Goal: Task Accomplishment & Management: Manage account settings

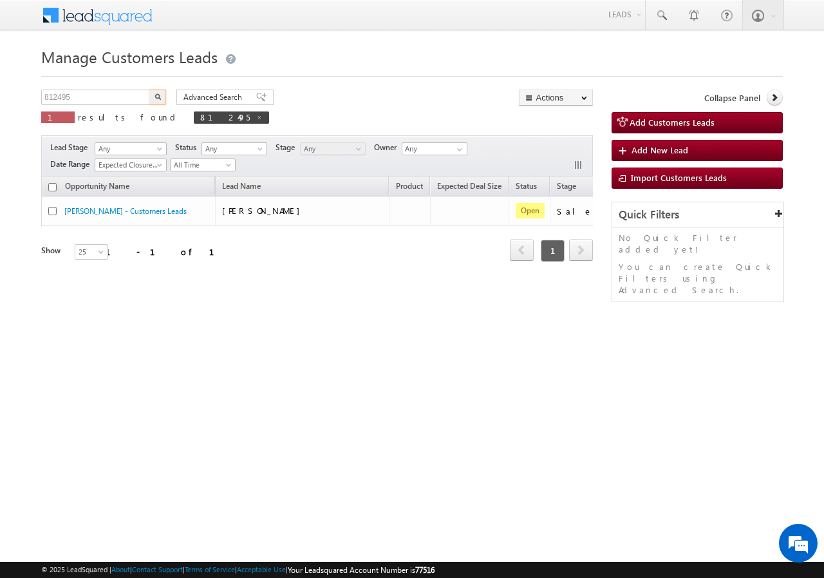
click at [96, 99] on input "812495" at bounding box center [96, 96] width 110 height 15
type input "760497"
click at [167, 91] on div "Advanced Search Advanced search results" at bounding box center [220, 96] width 107 height 15
click at [160, 93] on img "button" at bounding box center [158, 96] width 6 height 6
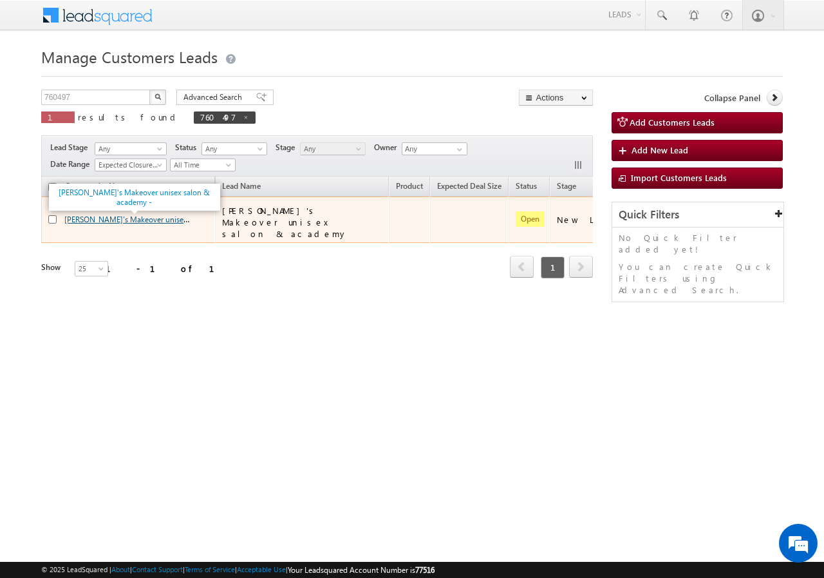
click at [86, 213] on link "[PERSON_NAME]'s Makeover unisex salon & academy -" at bounding box center [158, 218] width 189 height 11
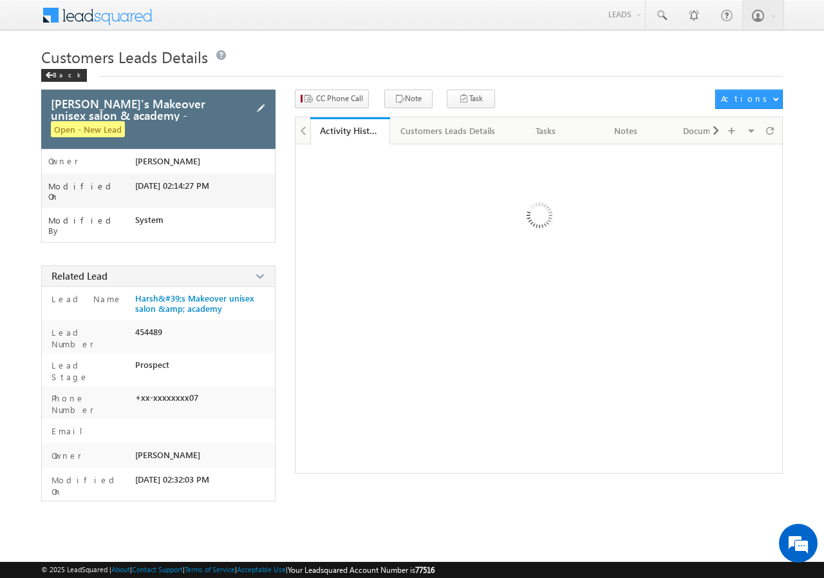
click at [261, 107] on span at bounding box center [261, 108] width 14 height 14
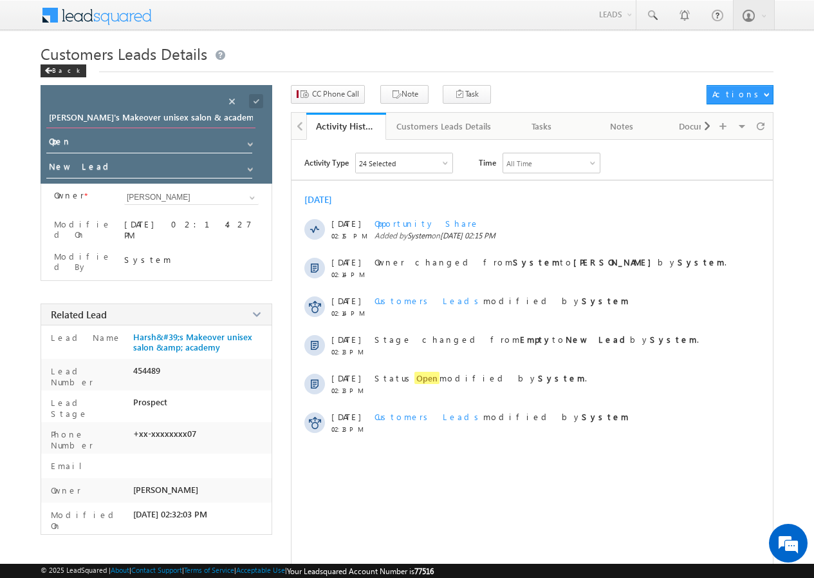
click at [210, 119] on input "[PERSON_NAME]'s Makeover unisex salon & academy -" at bounding box center [150, 119] width 209 height 18
drag, startPoint x: 210, startPoint y: 119, endPoint x: 75, endPoint y: 116, distance: 134.6
click at [75, 116] on input "[PERSON_NAME]'s Makeover unisex salon & academy -" at bounding box center [150, 119] width 209 height 18
click at [104, 122] on input "Harsh-" at bounding box center [150, 119] width 209 height 18
type input "Harsh"
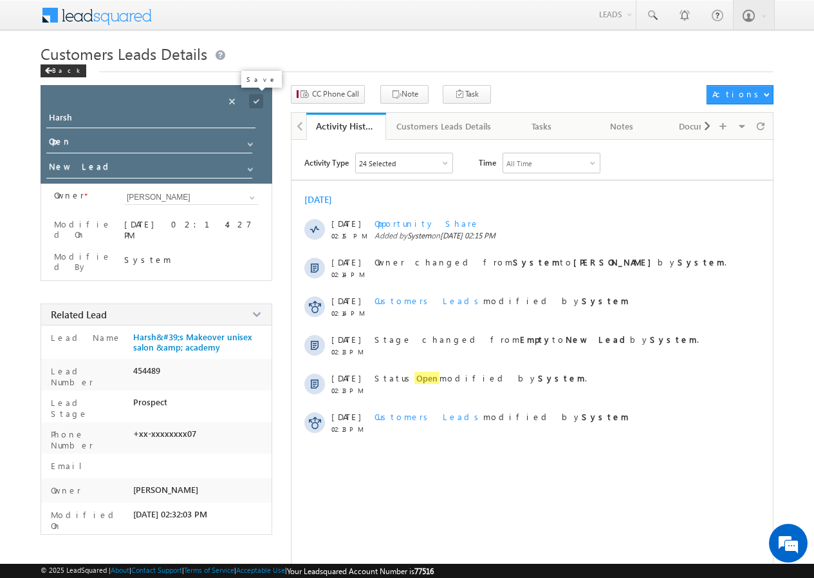
click at [258, 96] on span at bounding box center [256, 101] width 14 height 14
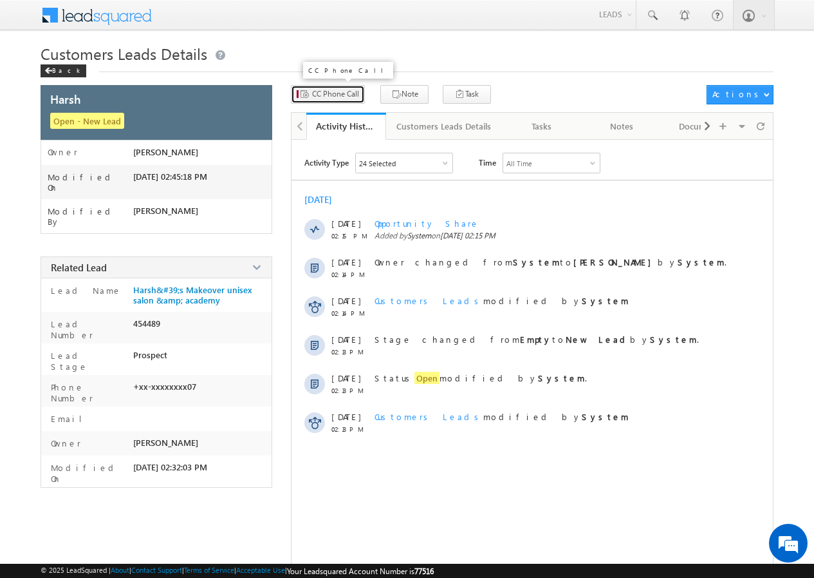
click at [335, 95] on span "CC Phone Call" at bounding box center [335, 94] width 47 height 12
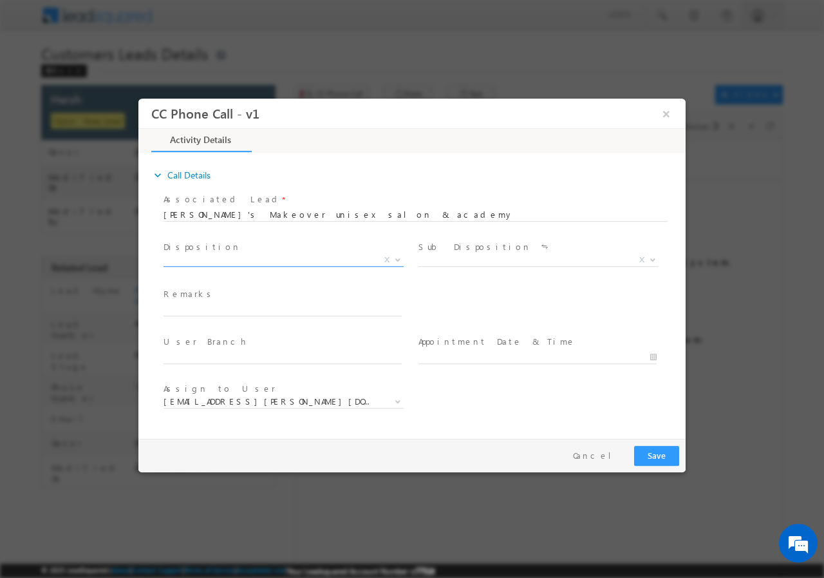
click at [220, 258] on span "X" at bounding box center [284, 259] width 240 height 13
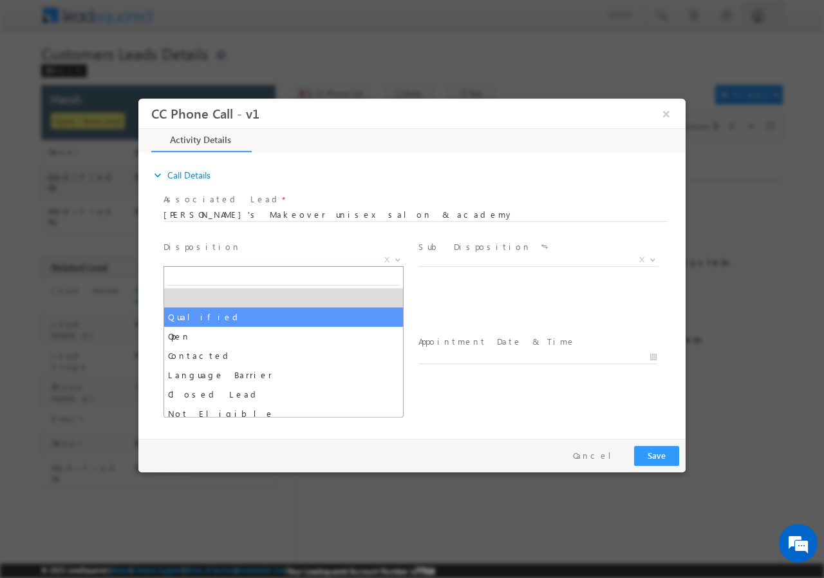
select select "Qualified"
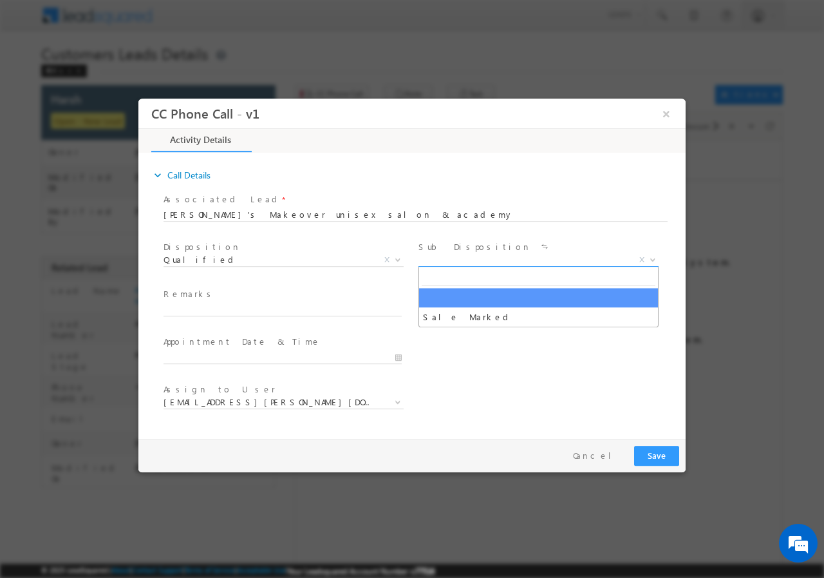
click at [460, 259] on span "X" at bounding box center [538, 259] width 240 height 13
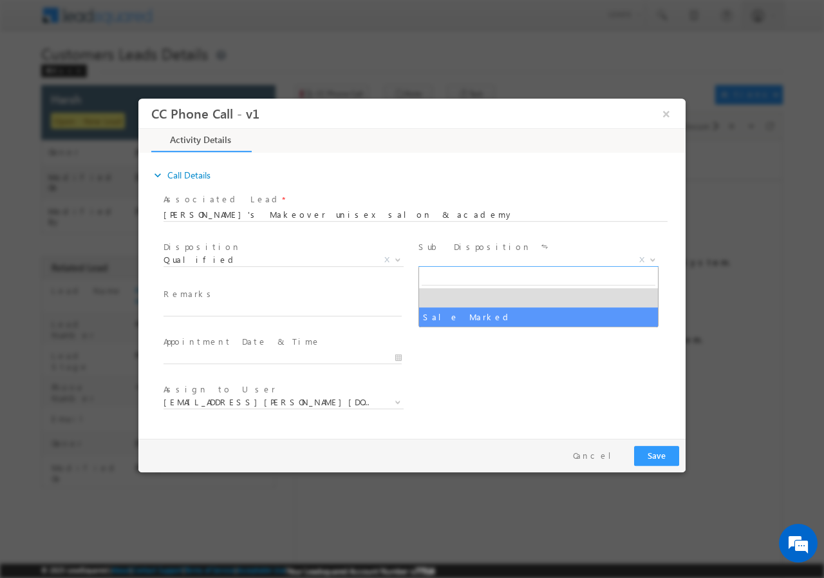
select select "Sale Marked"
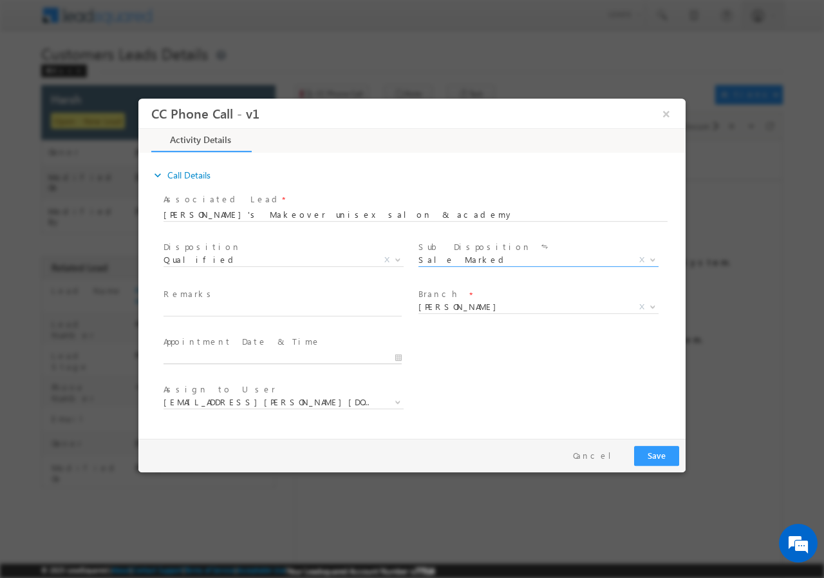
click at [398, 355] on input "text" at bounding box center [283, 356] width 238 height 13
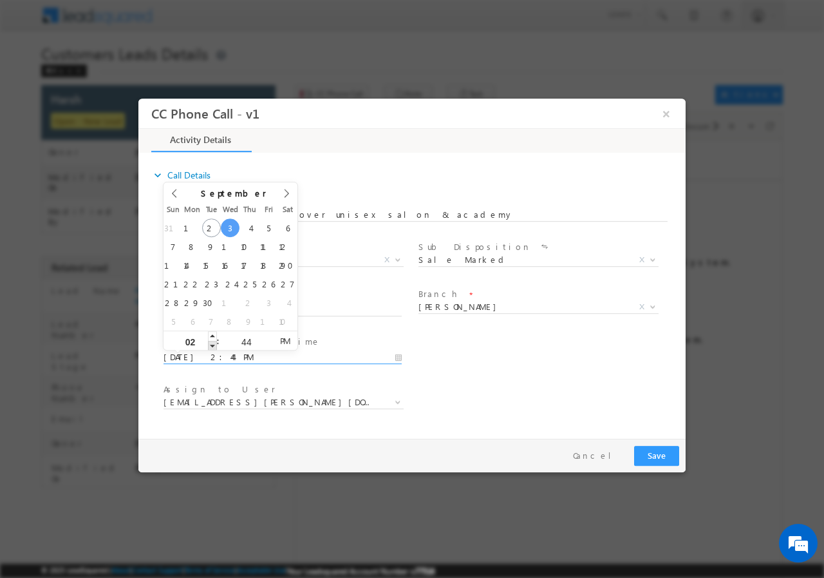
type input "[DATE] 1:44 PM"
type input "01"
click at [211, 343] on span at bounding box center [212, 345] width 9 height 10
type input "[DATE] 12:44 PM"
type input "12"
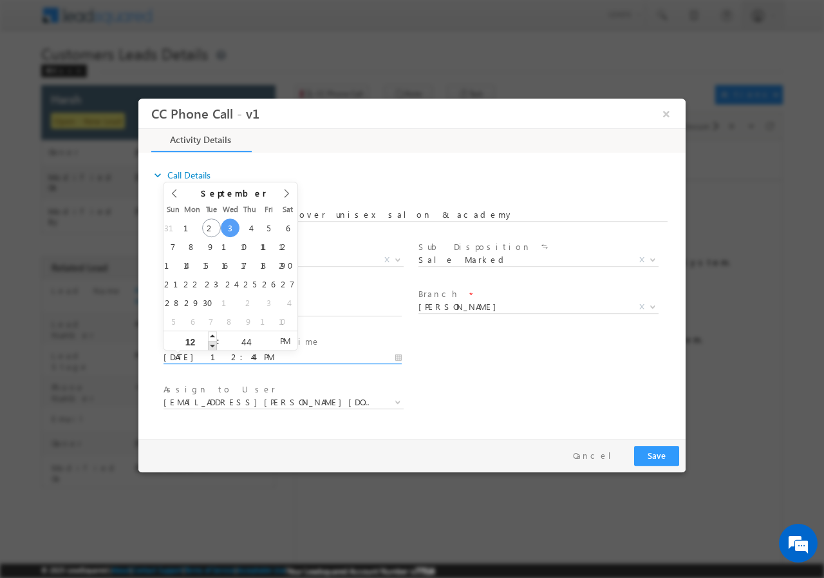
click at [211, 343] on span at bounding box center [212, 345] width 9 height 10
click at [243, 343] on input "44" at bounding box center [246, 341] width 53 height 8
type input "00"
type input "[DATE] 12:00 PM"
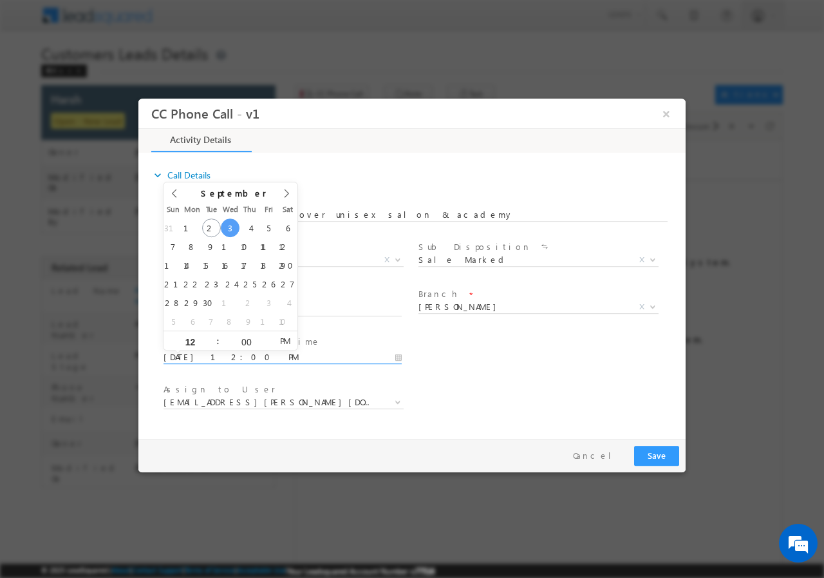
click at [498, 366] on div "User Branch * Appointment Date & Time * [DATE] 12:00 PM" at bounding box center [423, 356] width 525 height 48
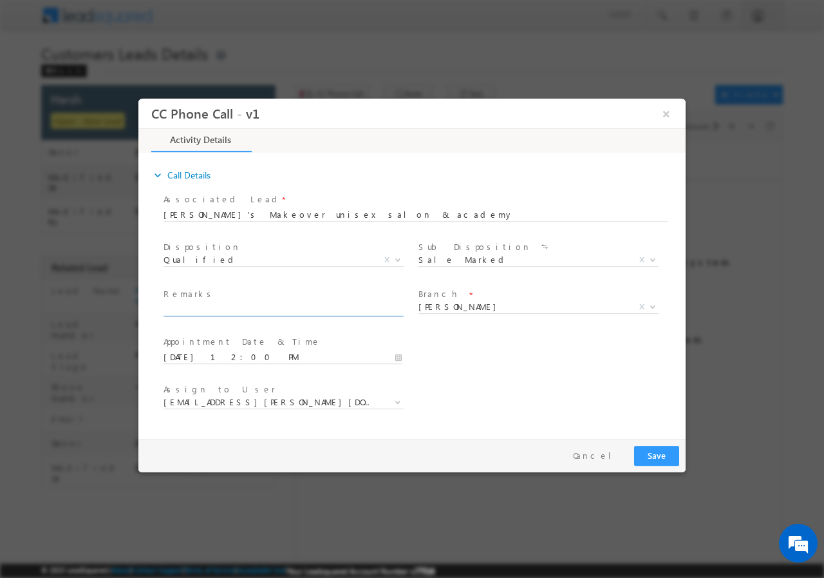
click at [246, 308] on input "text" at bounding box center [283, 309] width 238 height 13
paste input "760497//VB_Know_More//Harsh//9352098307//flat purchase// loan req-35L// pv-35L/…"
type input "760497//VB_Know_More//Harsh//9352098307//flat purchase// loan req-35L// pv-35L/…"
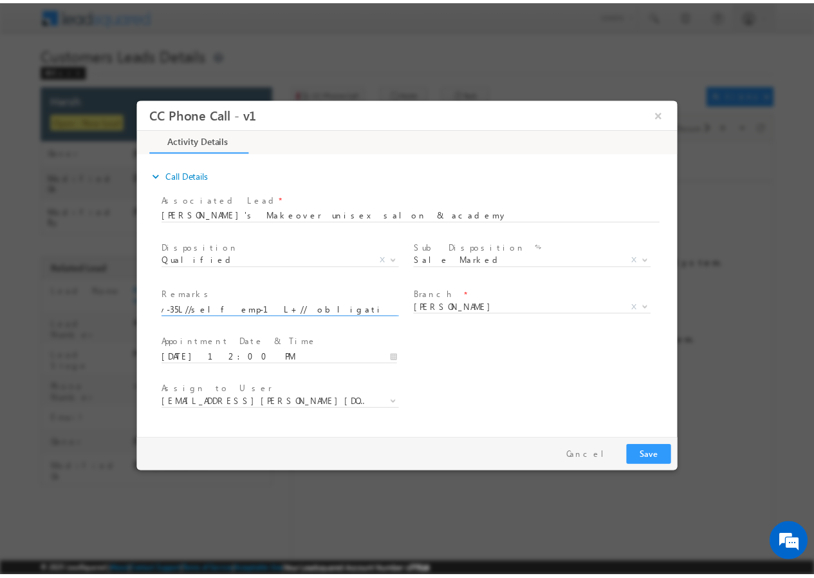
scroll to position [0, 0]
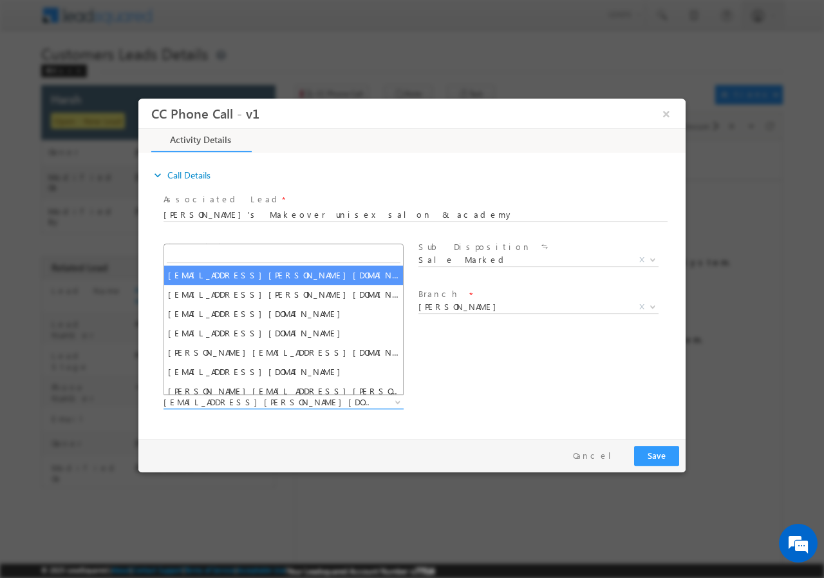
click at [236, 405] on span "[EMAIL_ADDRESS][PERSON_NAME][DOMAIN_NAME]" at bounding box center [268, 401] width 209 height 12
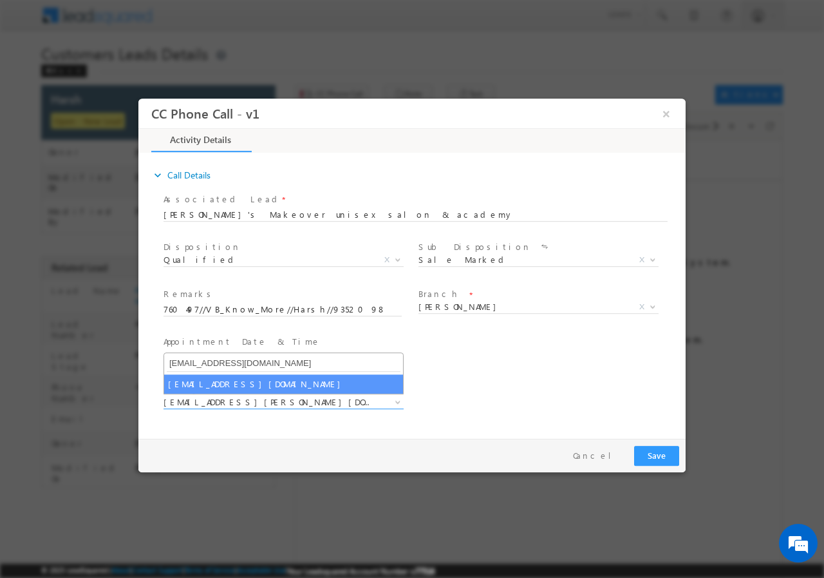
type input "[EMAIL_ADDRESS][DOMAIN_NAME]"
select select "[EMAIL_ADDRESS][DOMAIN_NAME]"
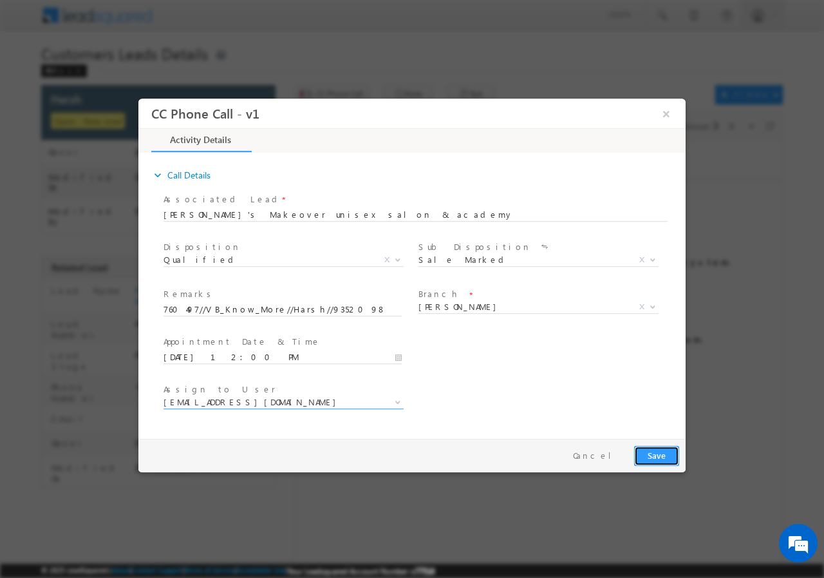
click at [659, 458] on button "Save" at bounding box center [656, 455] width 45 height 20
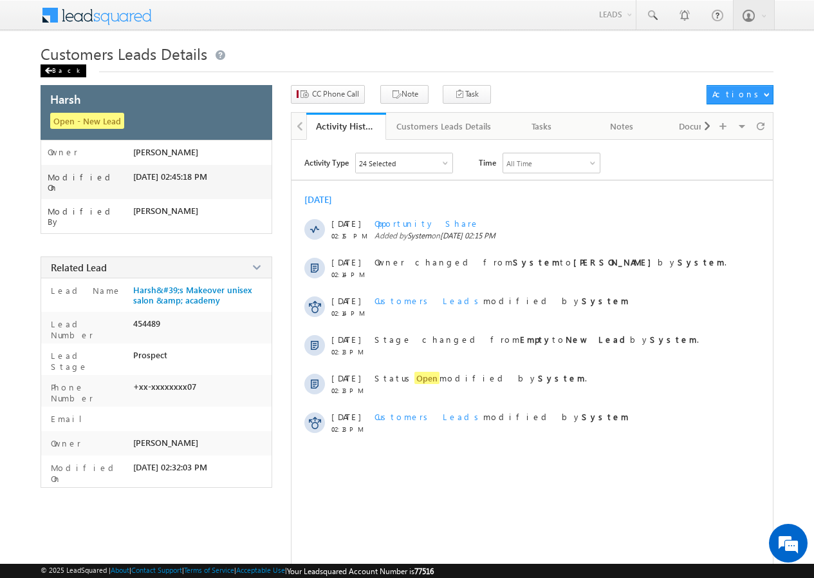
click at [61, 69] on div "Back" at bounding box center [64, 70] width 46 height 13
